Goal: Find specific page/section: Find specific page/section

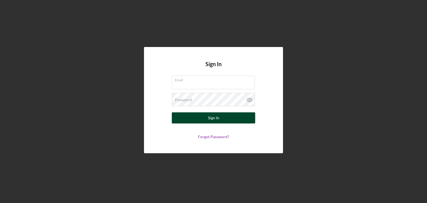
type input "[EMAIL_ADDRESS][DOMAIN_NAME]"
click at [216, 119] on div "Sign In" at bounding box center [213, 117] width 11 height 11
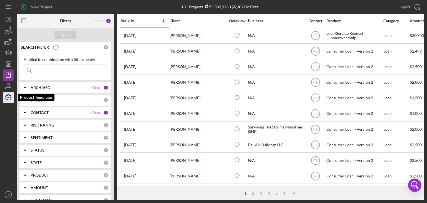
click at [8, 96] on icon "button" at bounding box center [8, 97] width 14 height 14
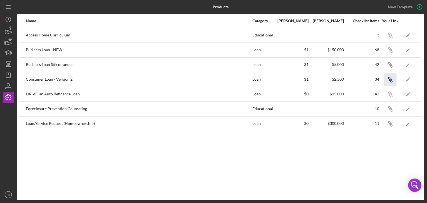
click at [388, 78] on icon "Icon/Link" at bounding box center [390, 79] width 13 height 13
